Goal: Obtain resource: Download file/media

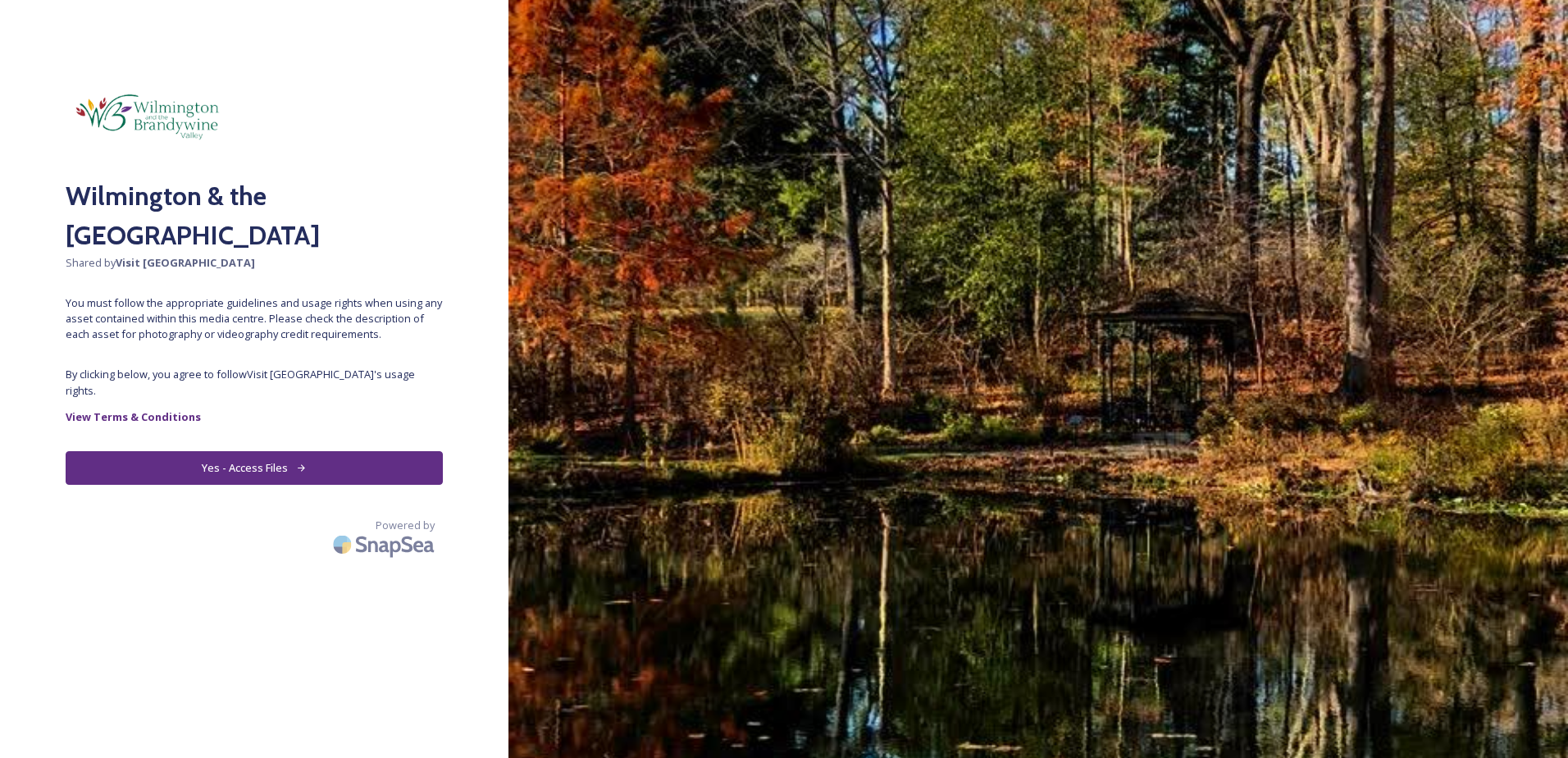
click at [349, 464] on button "Yes - Access Files" at bounding box center [255, 468] width 377 height 34
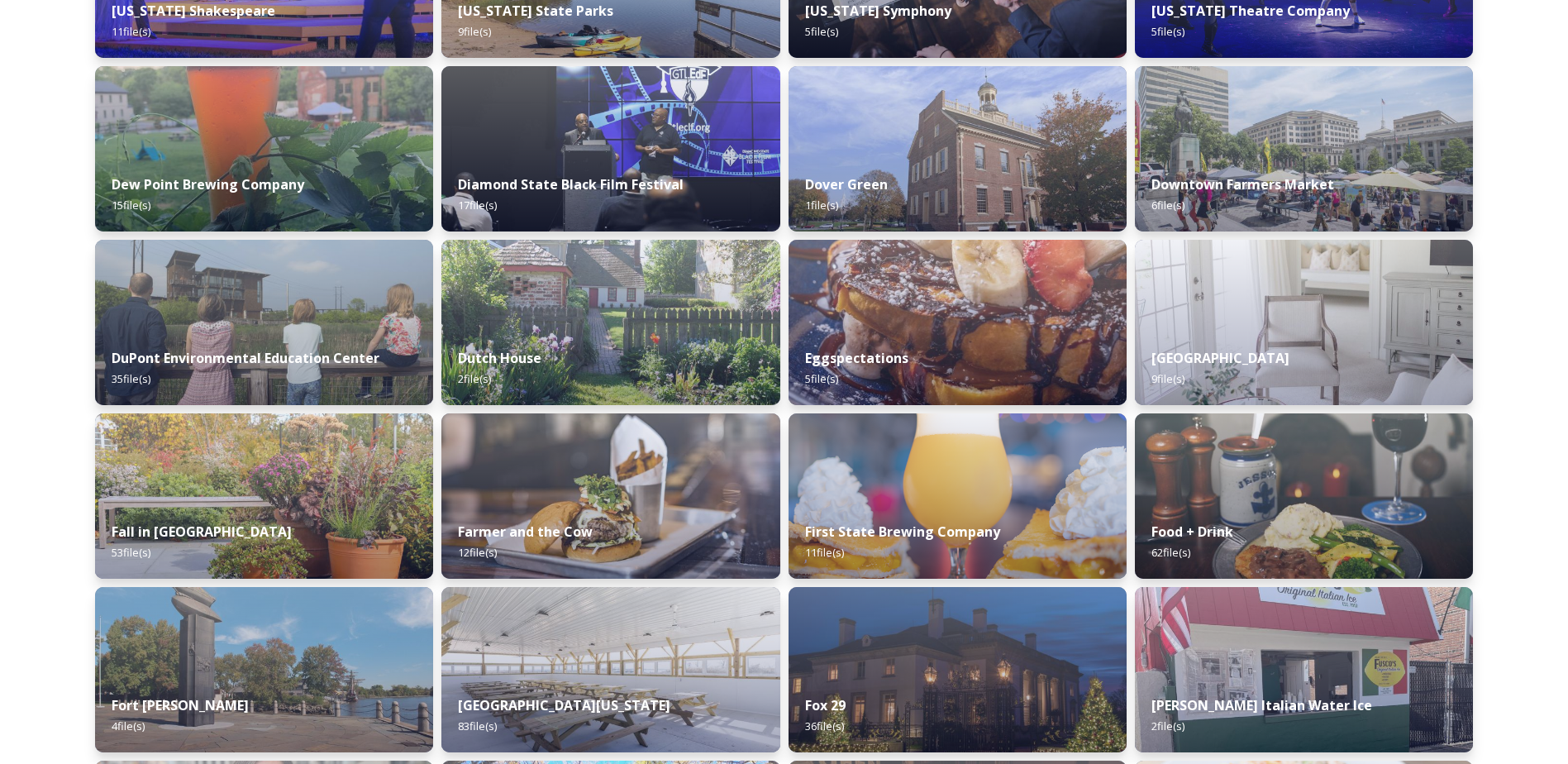
scroll to position [2969, 0]
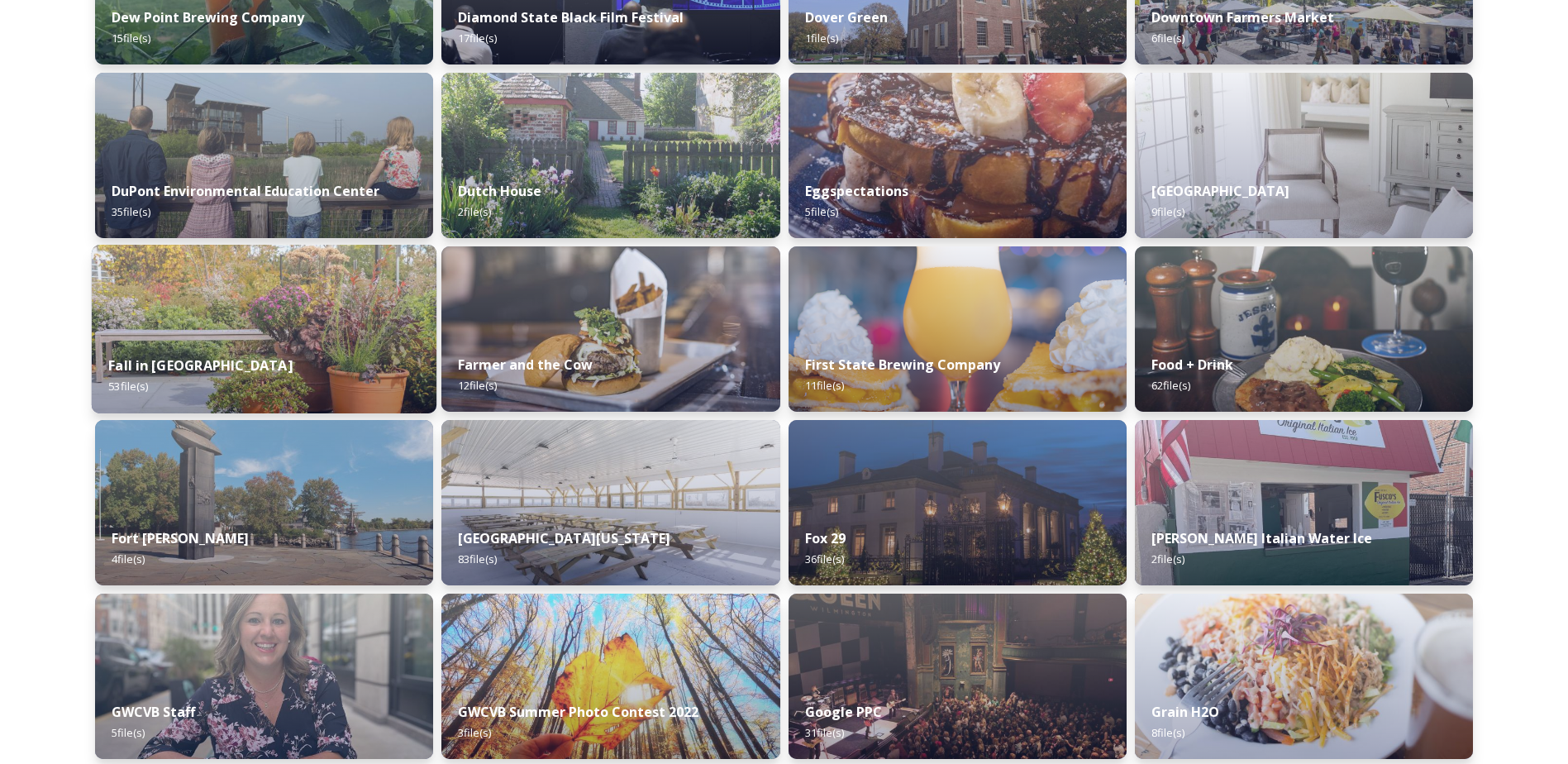
click at [279, 296] on img at bounding box center [264, 329] width 344 height 169
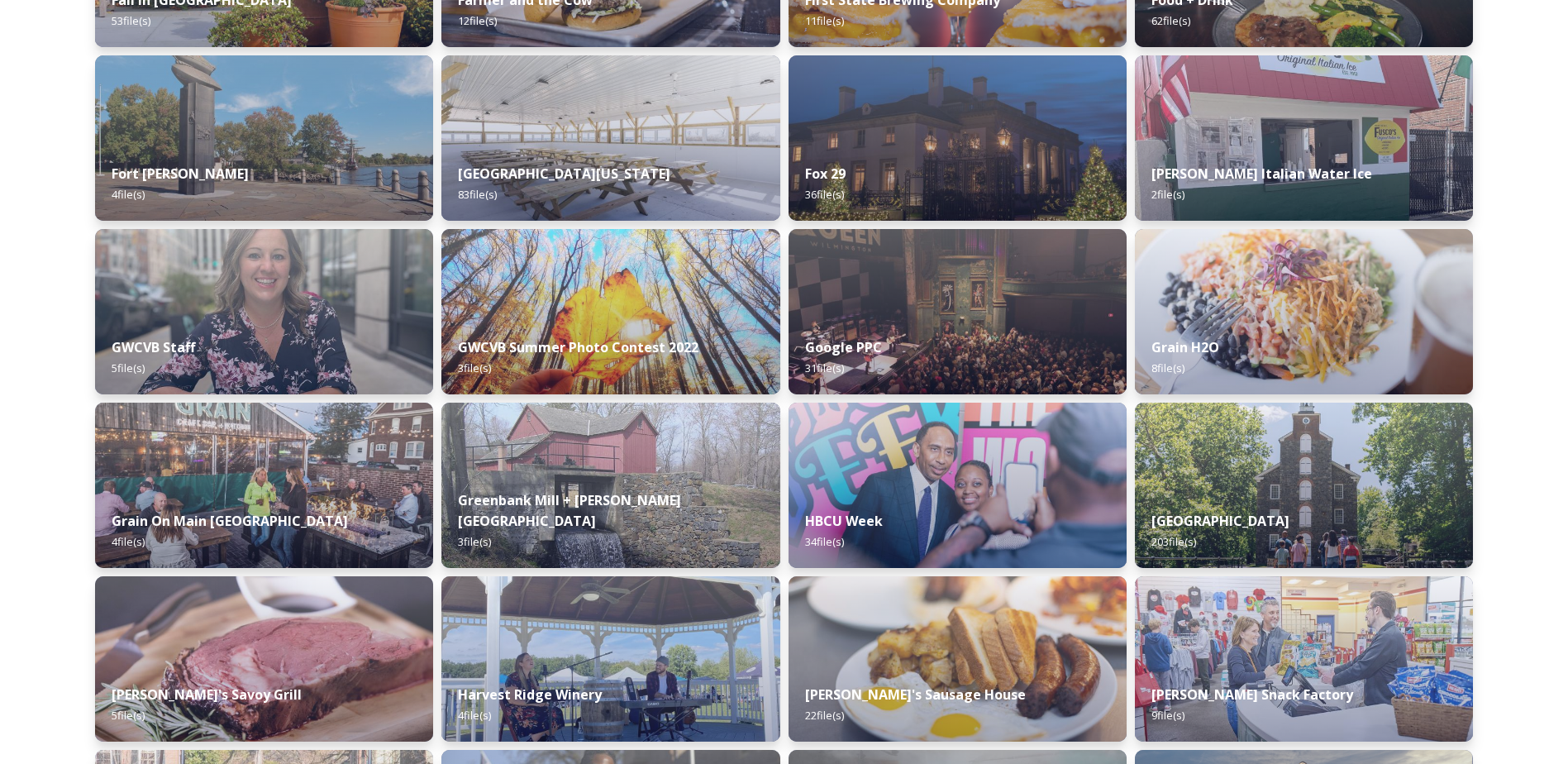
scroll to position [3386, 0]
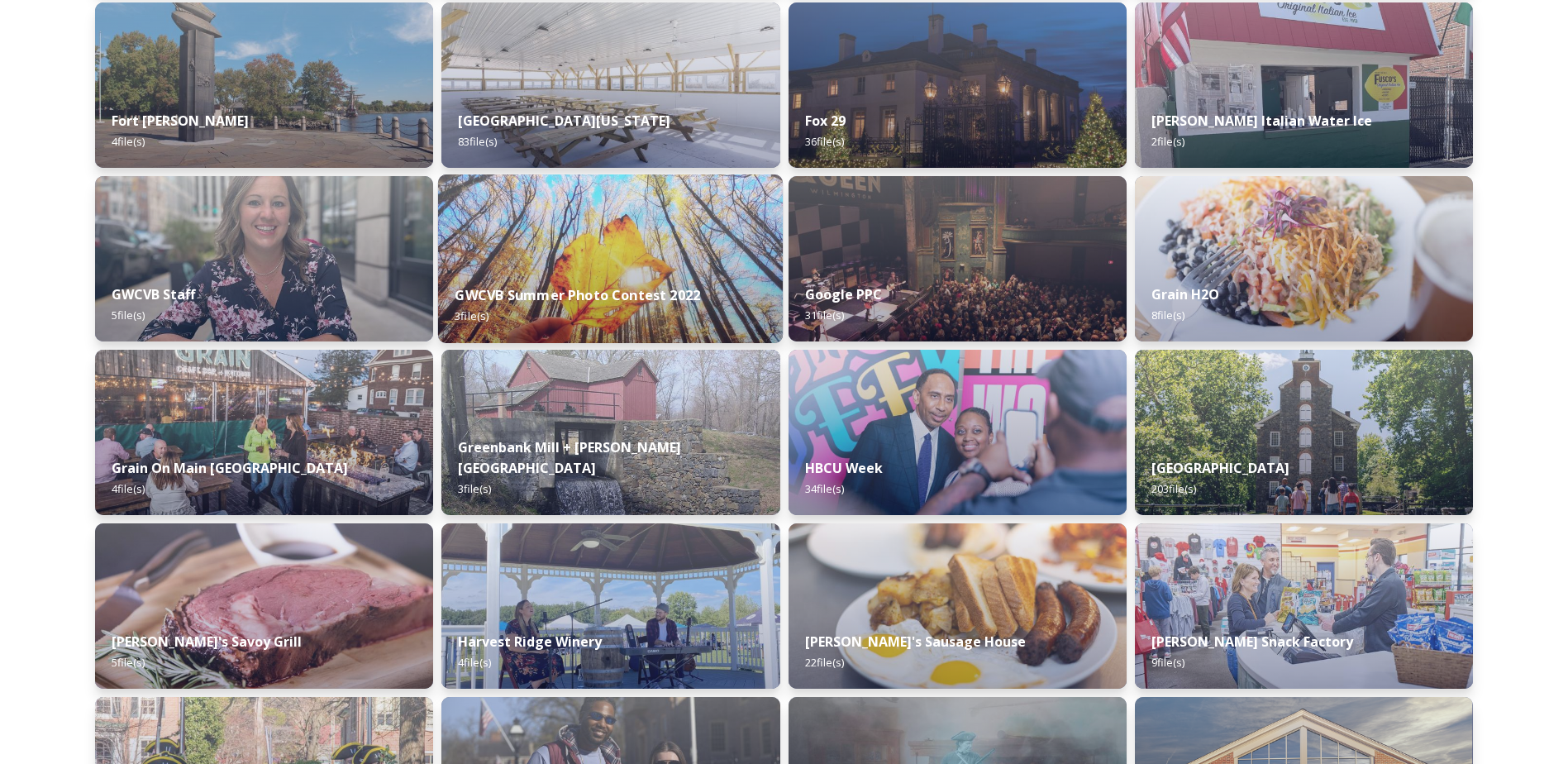
click at [664, 252] on img at bounding box center [610, 259] width 344 height 169
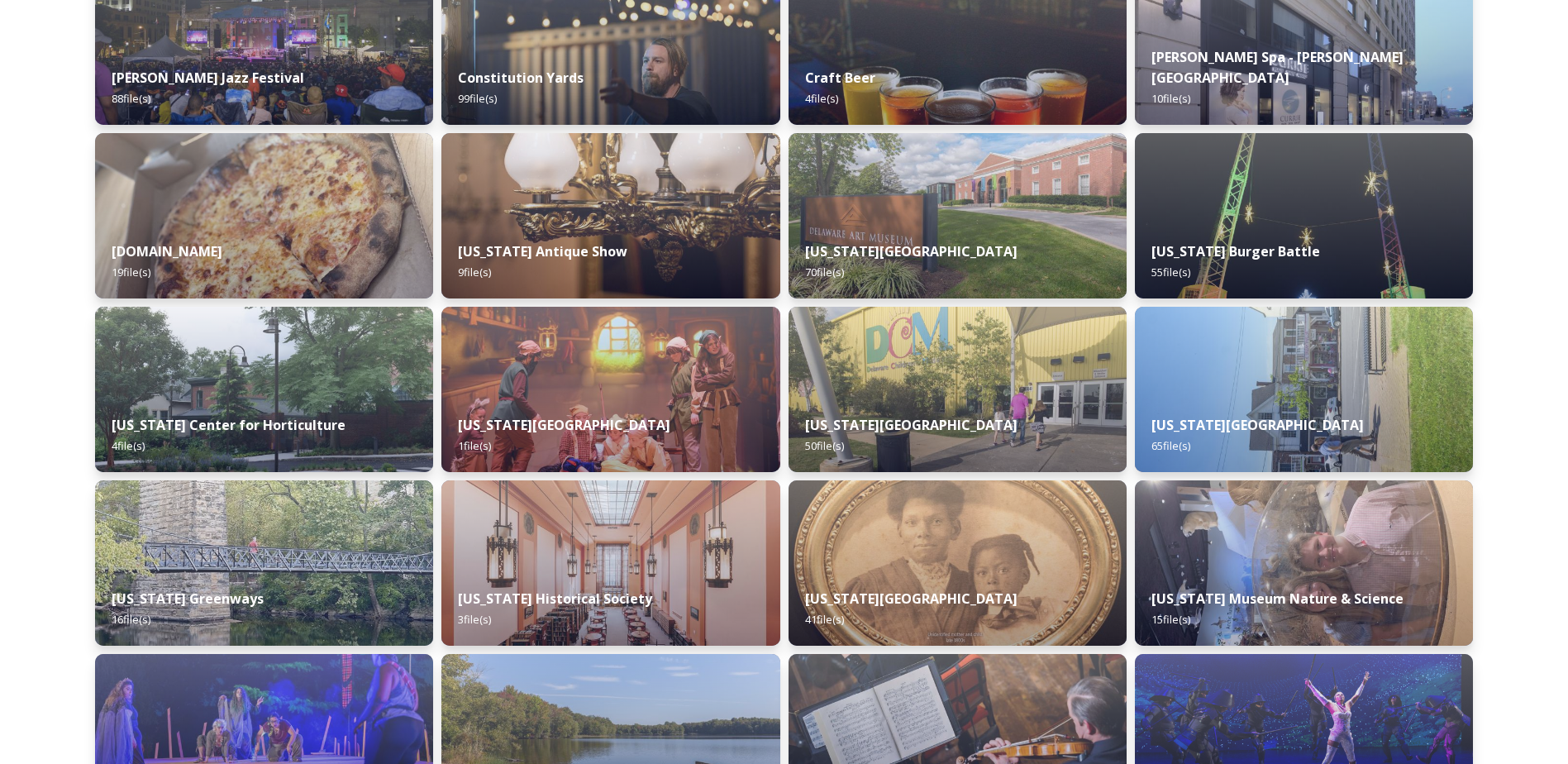
scroll to position [2058, 0]
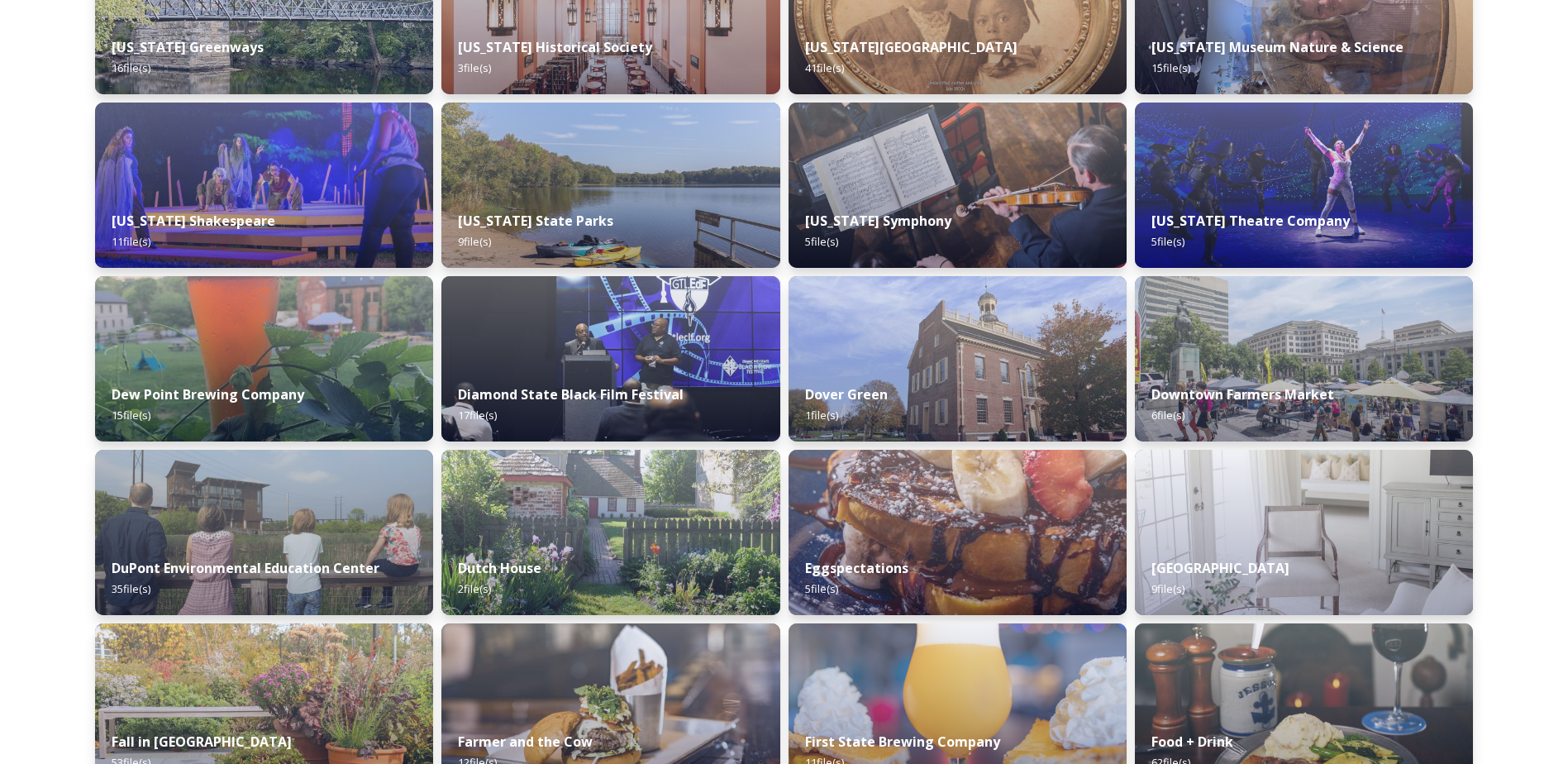
scroll to position [2723, 0]
